Goal: Check status: Check status

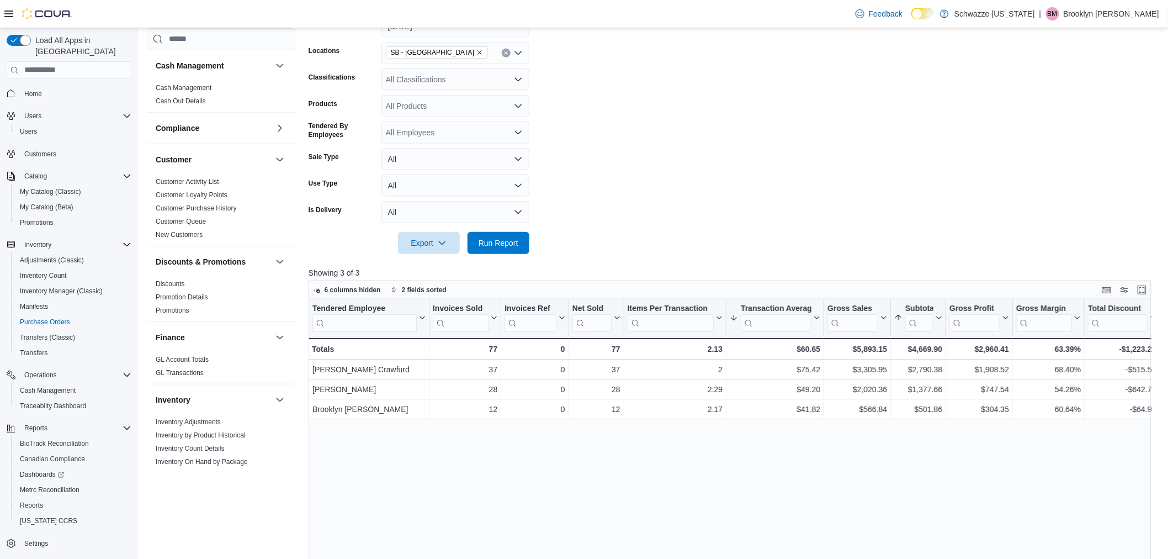
scroll to position [610, 0]
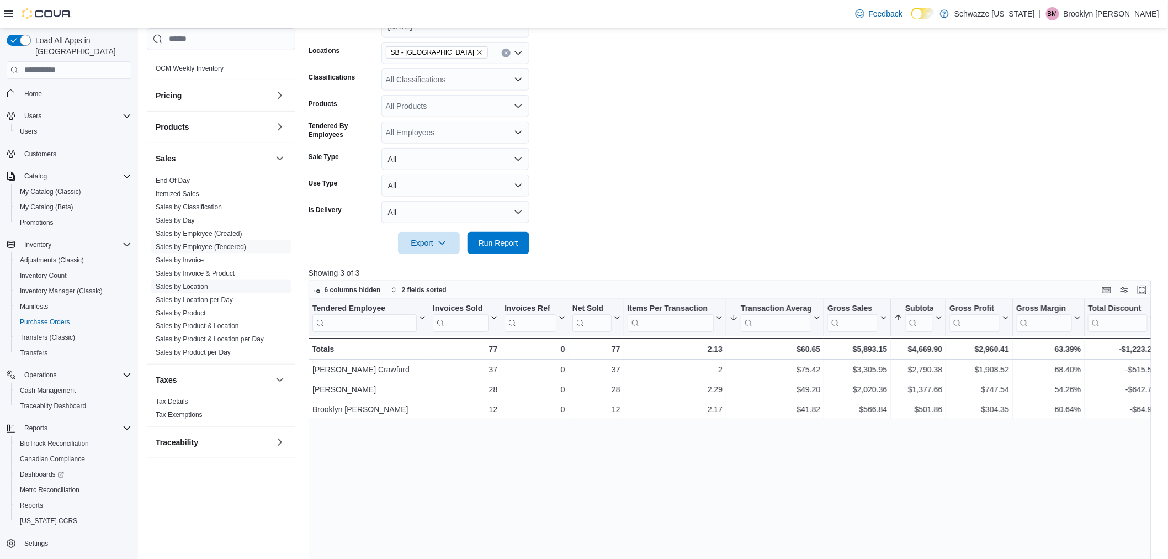
click at [178, 284] on link "Sales by Location" at bounding box center [182, 286] width 52 height 8
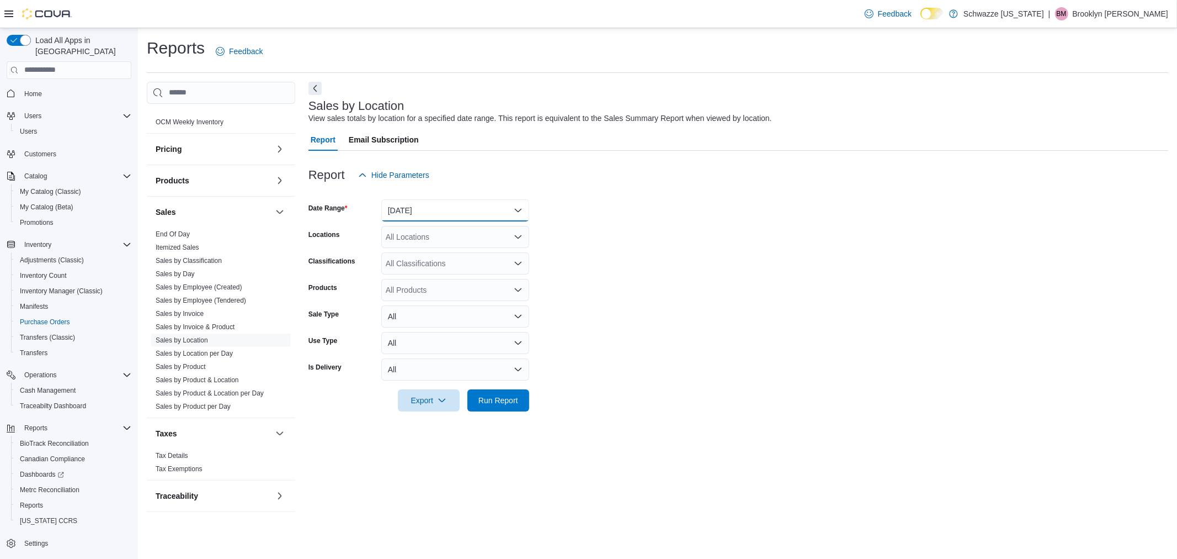
click at [426, 203] on button "[DATE]" at bounding box center [455, 210] width 148 height 22
click at [412, 251] on span "[DATE]" at bounding box center [462, 254] width 126 height 13
click at [639, 252] on form "Date Range [DATE] Locations All Locations Classifications All Classifications P…" at bounding box center [739, 298] width 860 height 225
click at [473, 245] on div "All Locations" at bounding box center [455, 237] width 148 height 22
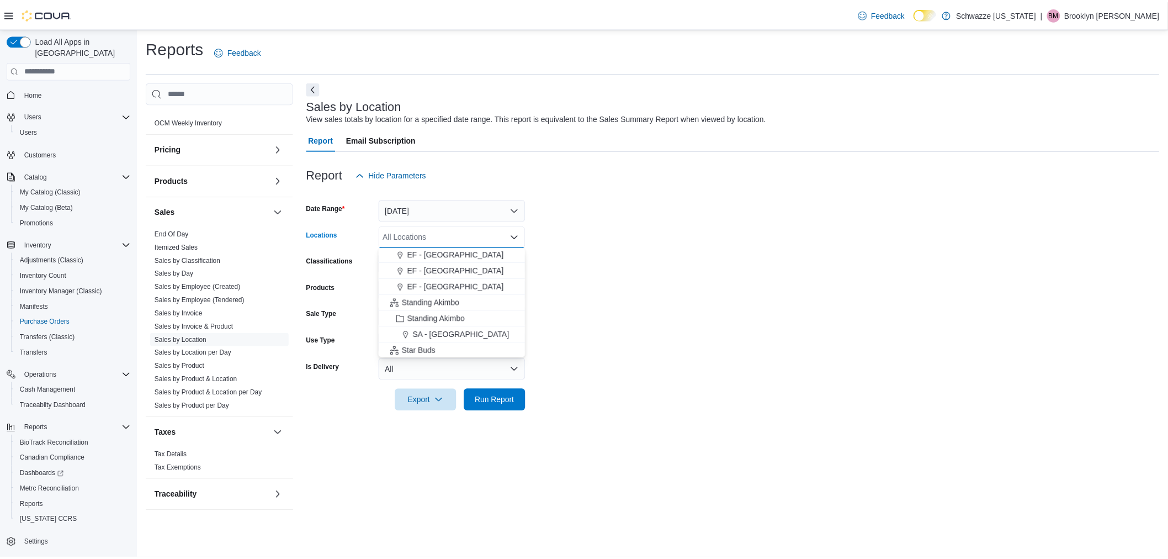
scroll to position [123, 0]
click at [442, 319] on span "SB - [GEOGRAPHIC_DATA]" at bounding box center [460, 324] width 98 height 11
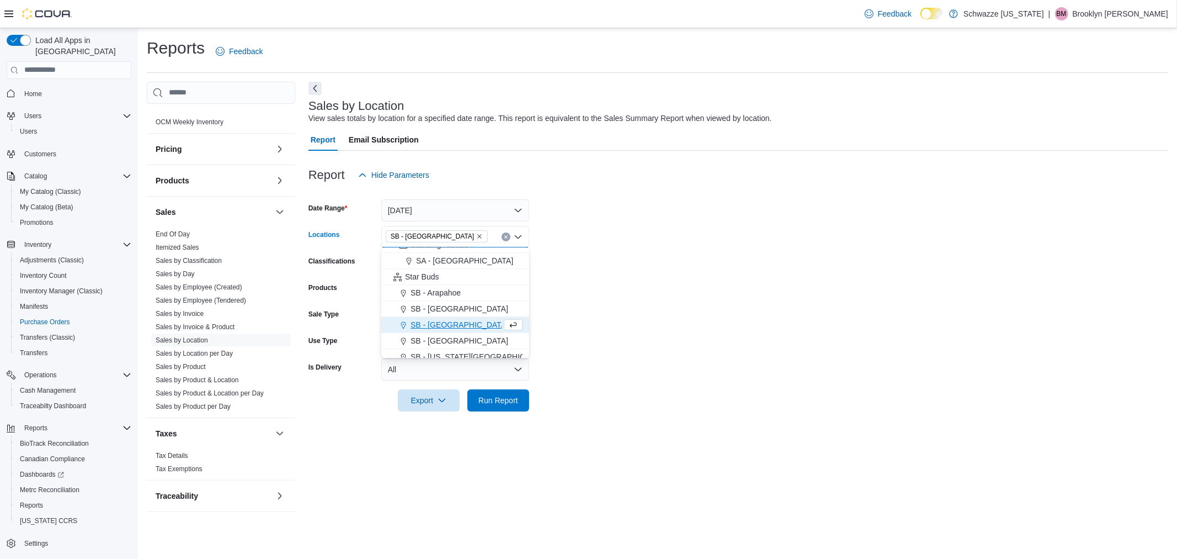
click at [688, 316] on form "Date Range [DATE] Locations SB - [GEOGRAPHIC_DATA] Combo box. Selected. SB - [G…" at bounding box center [739, 298] width 860 height 225
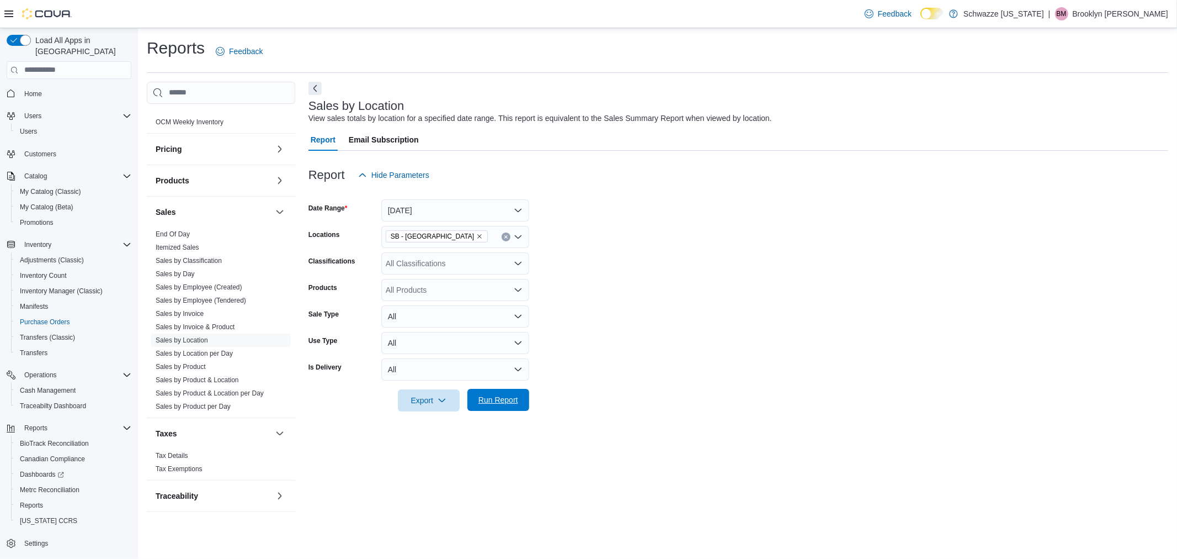
click at [495, 406] on span "Run Report" at bounding box center [498, 400] width 49 height 22
